Goal: Task Accomplishment & Management: Use online tool/utility

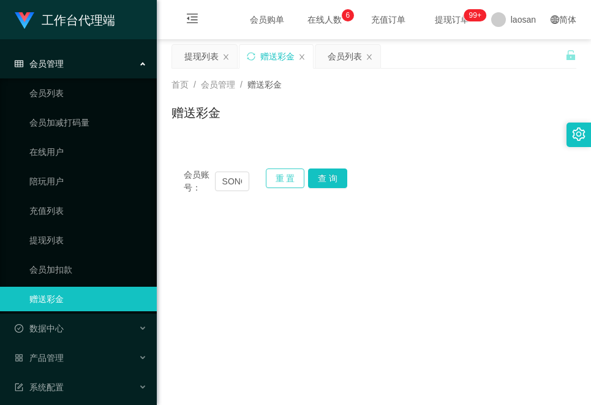
click at [288, 185] on button "重 置" at bounding box center [285, 178] width 39 height 20
click at [239, 187] on input "text" at bounding box center [232, 181] width 34 height 20
paste input "Singlim97"
type input "Singlim97"
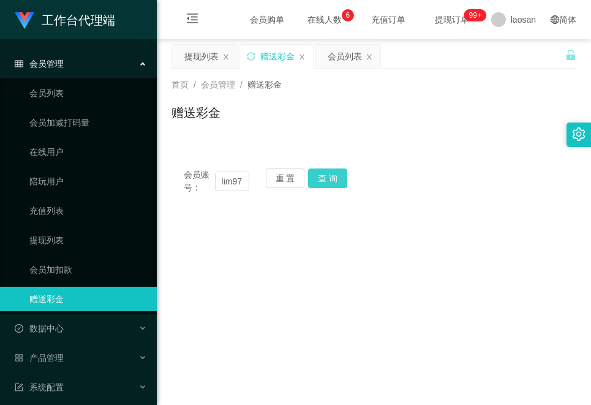
click at [334, 185] on button "查 询" at bounding box center [327, 178] width 39 height 20
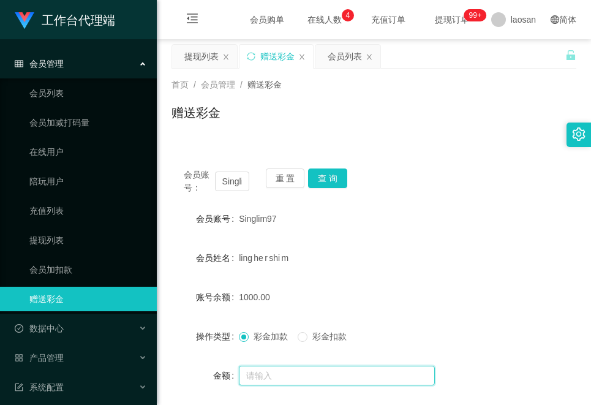
click at [270, 375] on input "text" at bounding box center [337, 375] width 196 height 20
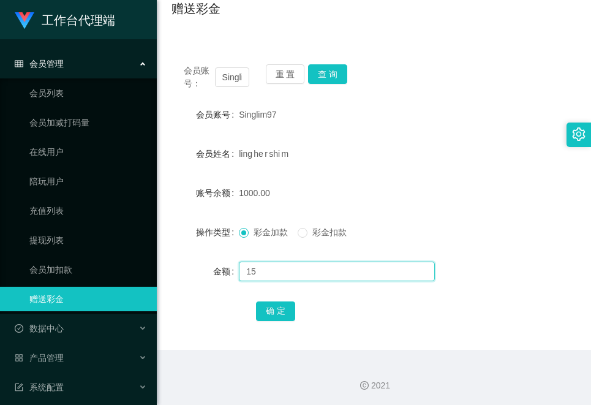
scroll to position [105, 0]
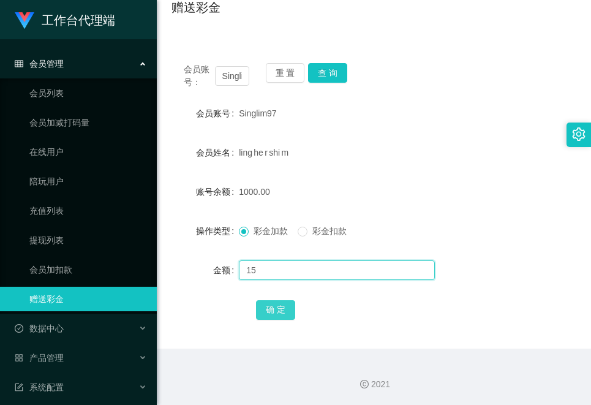
type input "15"
click at [277, 309] on button "确 定" at bounding box center [275, 310] width 39 height 20
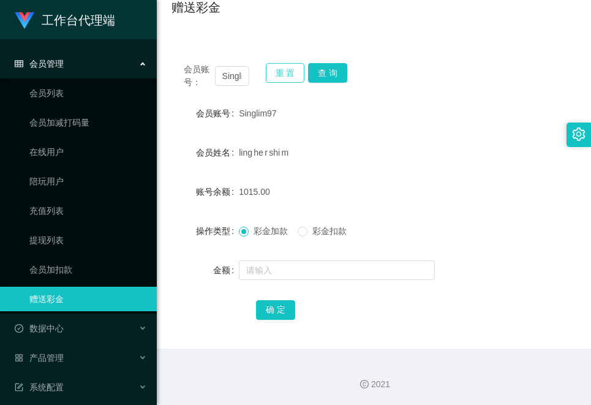
drag, startPoint x: 288, startPoint y: 71, endPoint x: 267, endPoint y: 73, distance: 21.0
click at [288, 71] on button "重 置" at bounding box center [285, 73] width 39 height 20
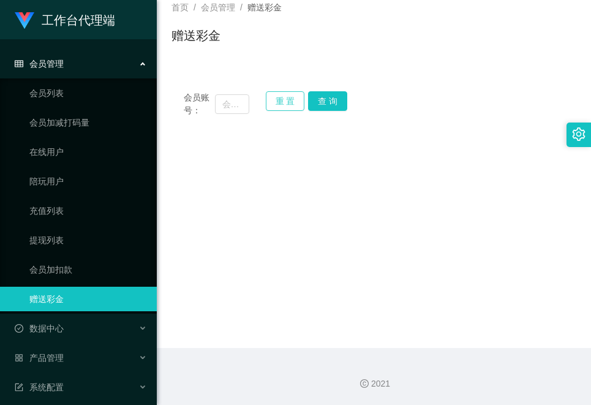
scroll to position [77, 0]
drag, startPoint x: 225, startPoint y: 105, endPoint x: 234, endPoint y: 110, distance: 10.2
click at [225, 105] on input "text" at bounding box center [232, 104] width 34 height 20
paste input "jjtan"
type input "jjtan"
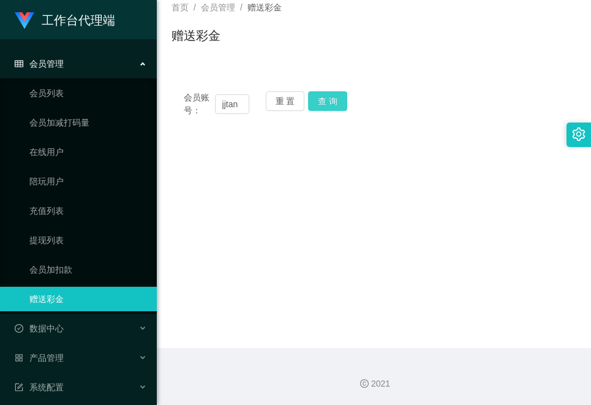
click at [332, 104] on button "查 询" at bounding box center [327, 101] width 39 height 20
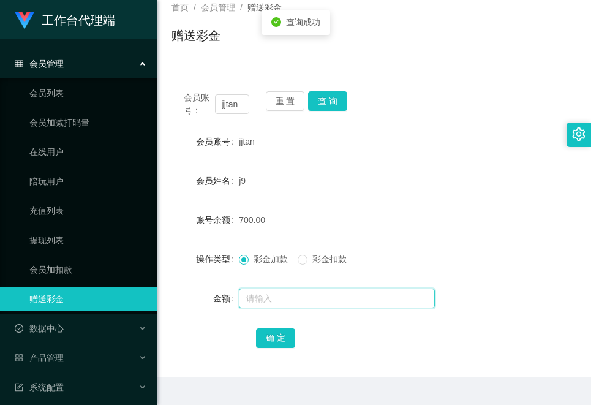
click at [291, 298] on input "text" at bounding box center [337, 298] width 196 height 20
type input "15"
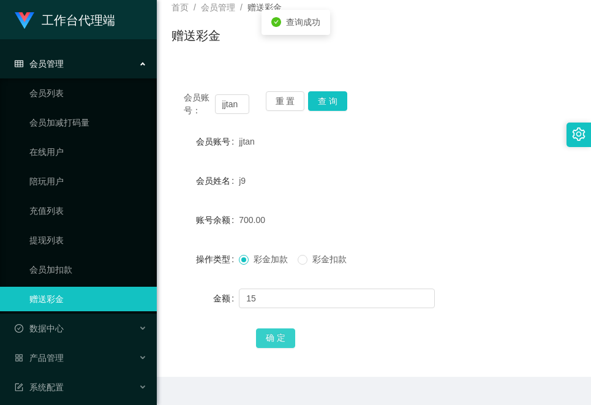
click at [271, 337] on button "确 定" at bounding box center [275, 338] width 39 height 20
drag, startPoint x: 490, startPoint y: 114, endPoint x: 463, endPoint y: 107, distance: 27.9
click at [490, 114] on div "会员账号： jjtan 重 置 查 询" at bounding box center [373, 104] width 405 height 26
